Goal: Information Seeking & Learning: Learn about a topic

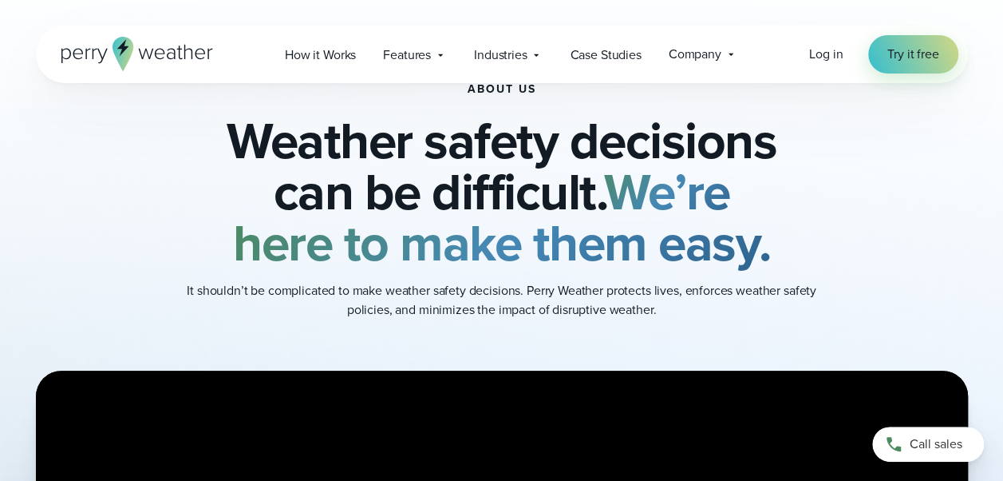
scroll to position [101, 0]
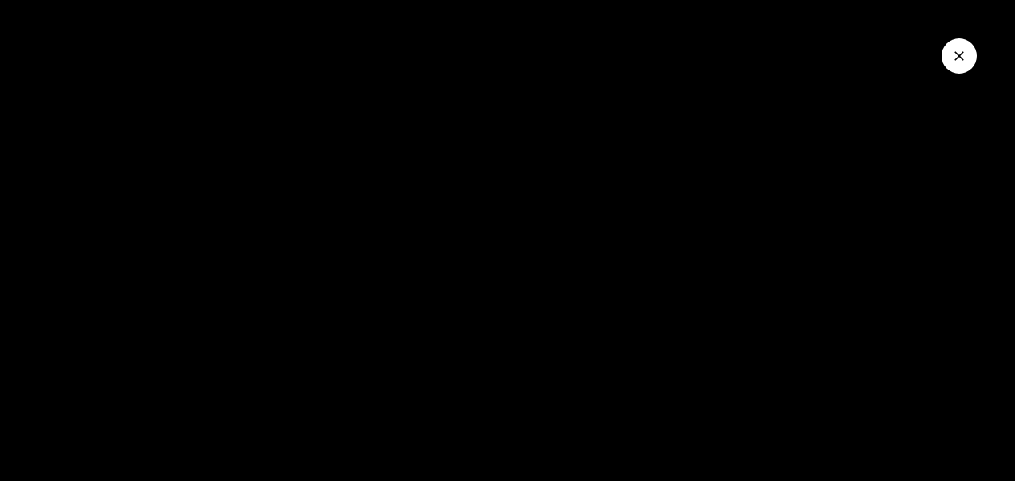
click at [955, 57] on icon "Close Video" at bounding box center [960, 56] width 16 height 16
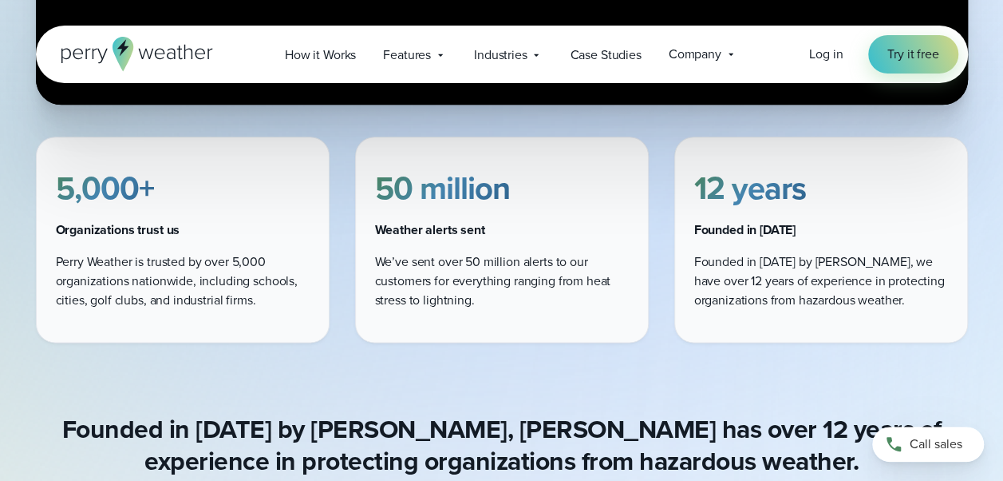
scroll to position [842, 0]
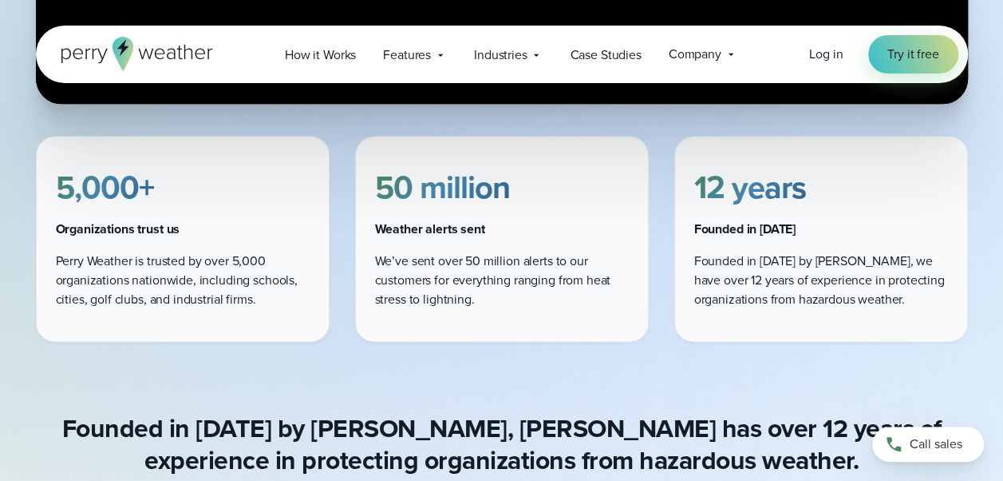
click at [195, 254] on p "Perry Weather is trusted by over 5,000 organizations nationwide, including scho…" at bounding box center [183, 279] width 254 height 57
click at [182, 276] on p "Perry Weather is trusted by over 5,000 organizations nationwide, including scho…" at bounding box center [183, 279] width 254 height 57
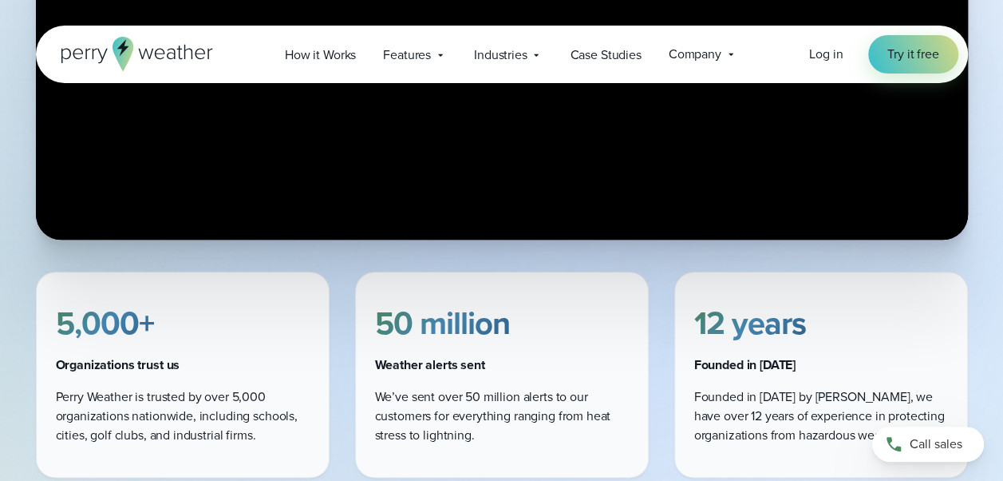
scroll to position [703, 0]
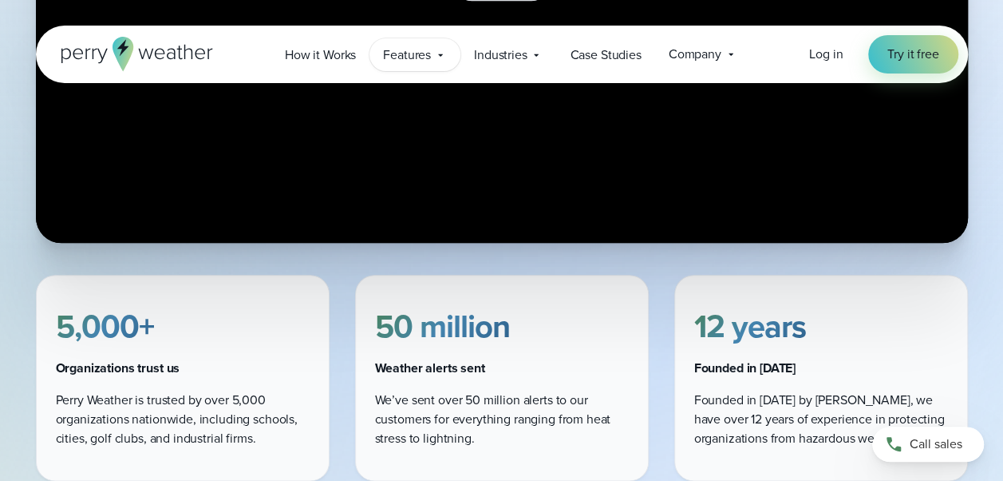
click at [423, 55] on span "Features" at bounding box center [407, 55] width 48 height 19
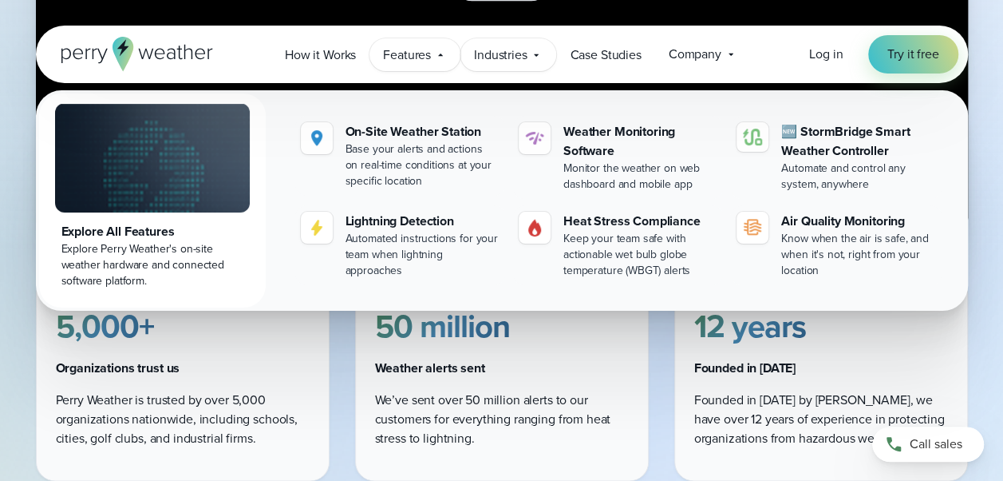
click at [495, 61] on span "Industries" at bounding box center [500, 55] width 53 height 19
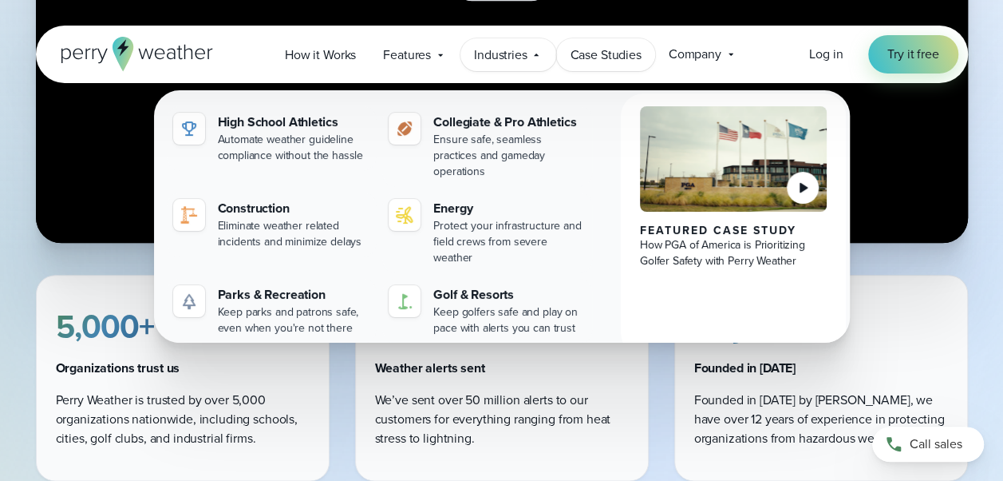
click at [584, 50] on span "Case Studies" at bounding box center [605, 55] width 71 height 19
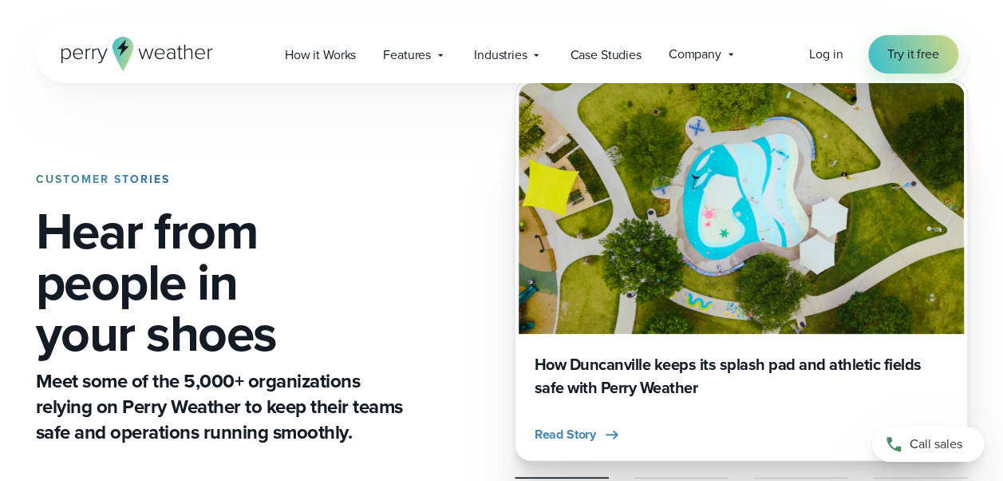
scroll to position [56, 0]
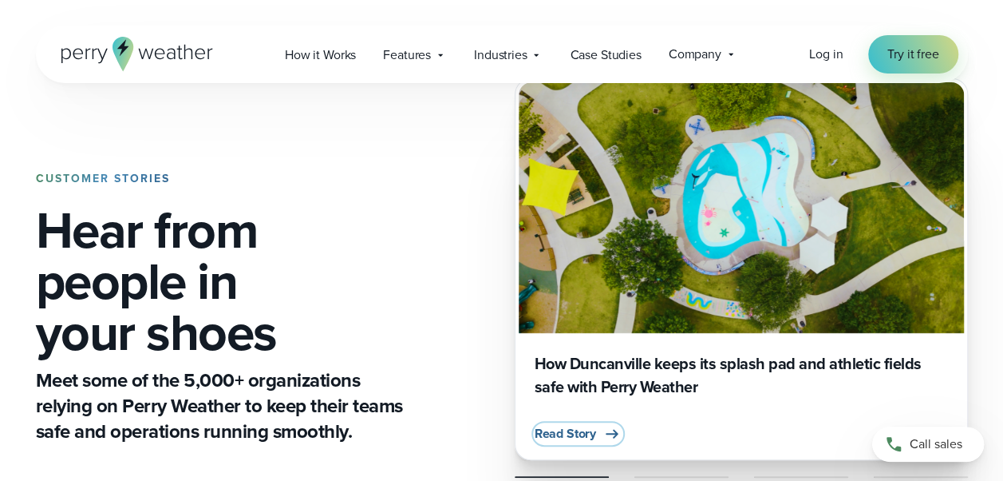
click at [553, 441] on span "Read Story" at bounding box center [566, 433] width 62 height 19
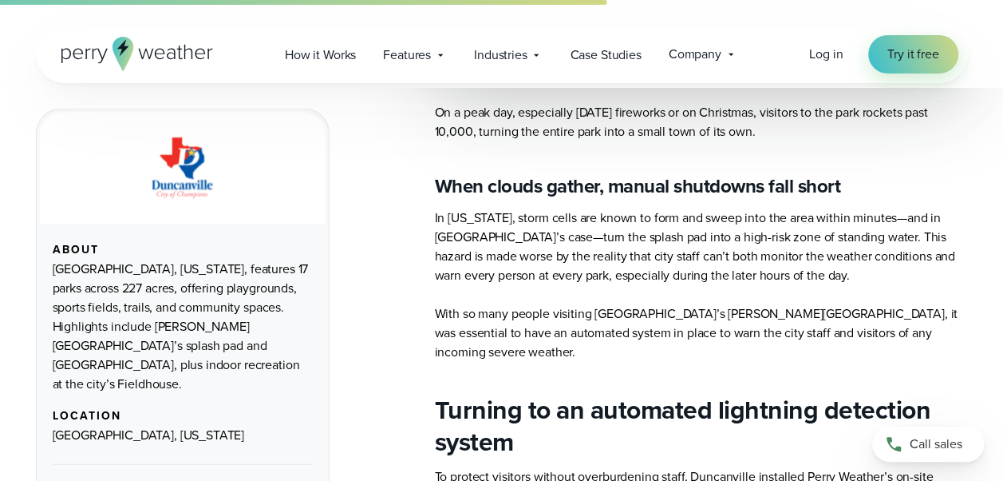
scroll to position [1671, 0]
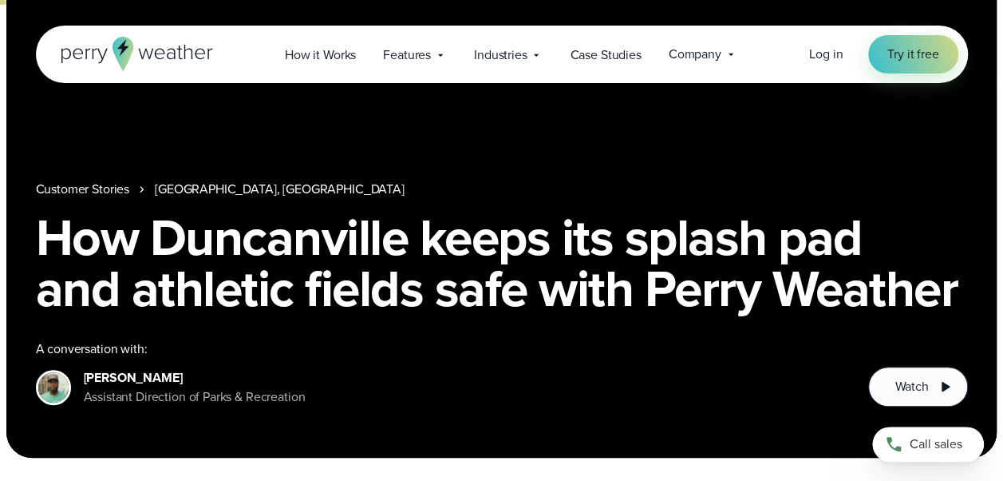
scroll to position [0, 0]
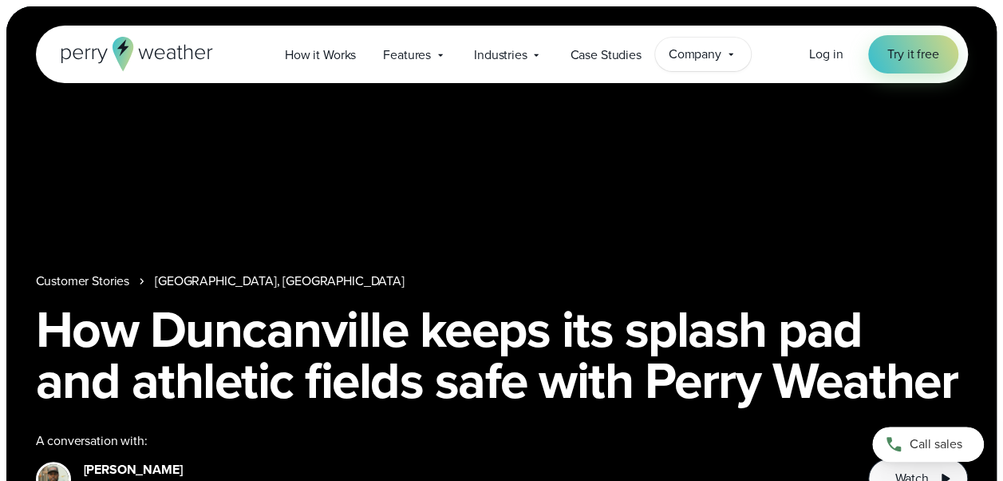
click at [697, 53] on span "Company" at bounding box center [695, 54] width 53 height 19
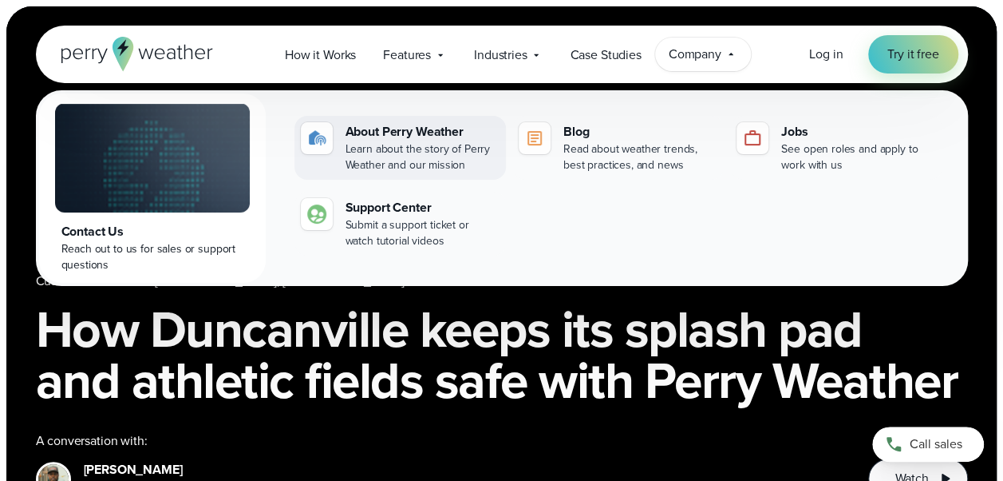
click at [380, 154] on div "Learn about the story of Perry Weather and our mission" at bounding box center [423, 157] width 154 height 32
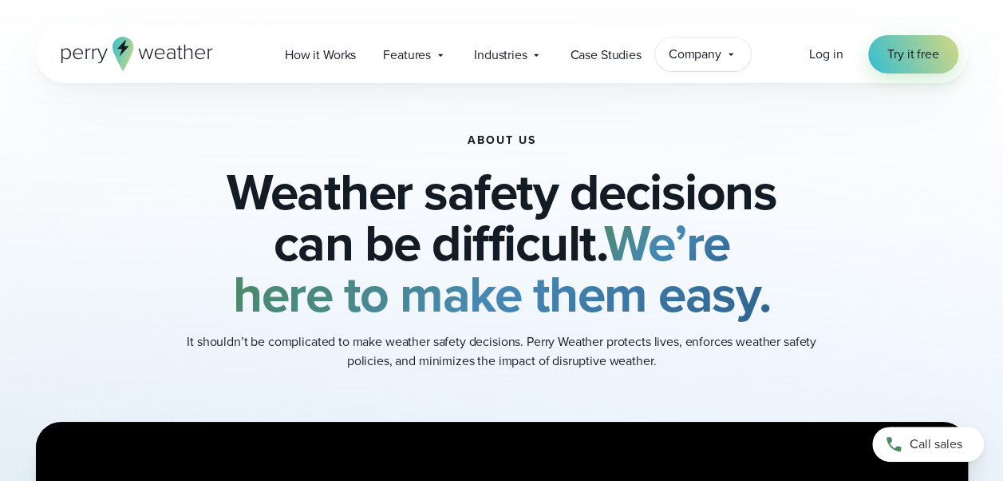
click at [687, 59] on span "Company" at bounding box center [695, 54] width 53 height 19
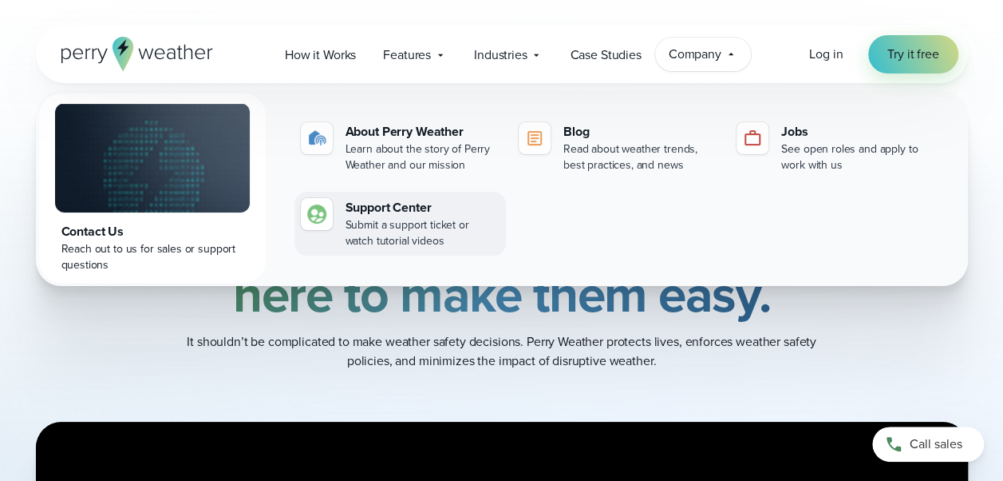
click at [404, 208] on div "Support Center" at bounding box center [423, 207] width 154 height 19
